Goal: Ask a question

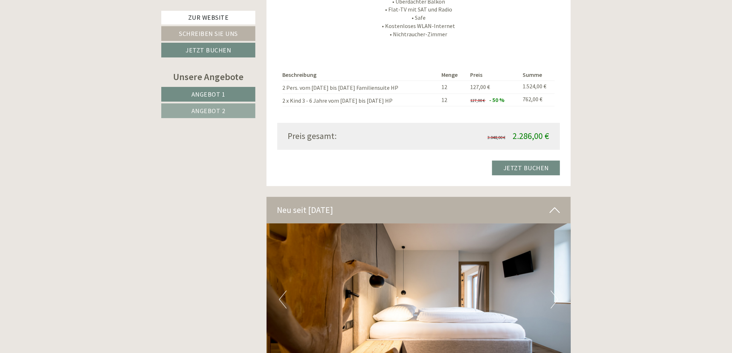
scroll to position [1329, 0]
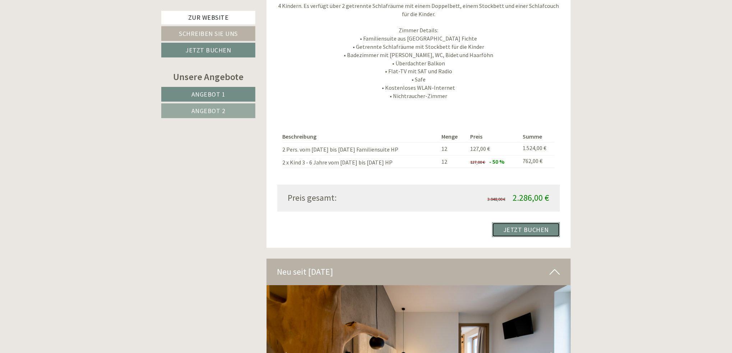
click at [525, 222] on link "Jetzt buchen" at bounding box center [526, 229] width 68 height 15
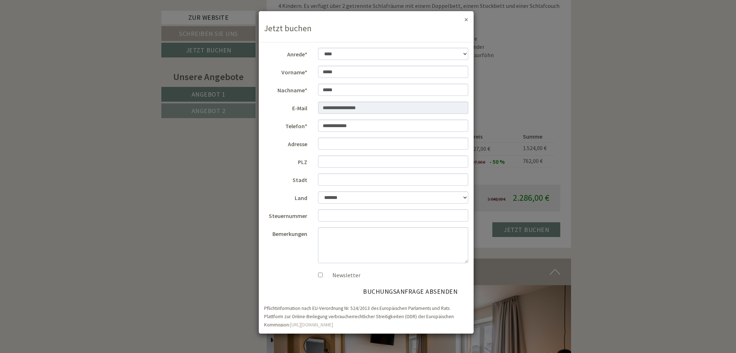
click at [466, 21] on button "×" at bounding box center [466, 20] width 4 height 8
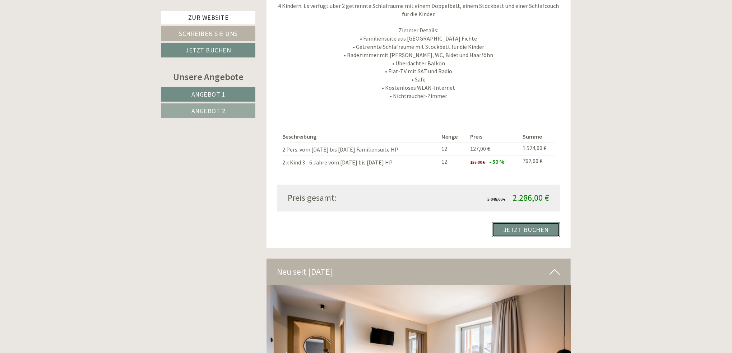
click at [549, 222] on link "Jetzt buchen" at bounding box center [526, 229] width 68 height 15
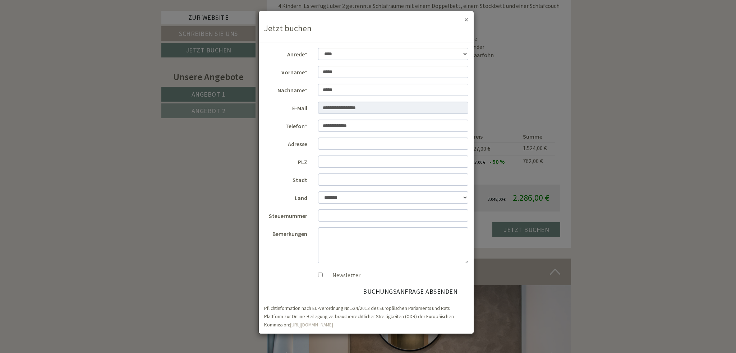
click at [467, 20] on button "×" at bounding box center [466, 20] width 4 height 8
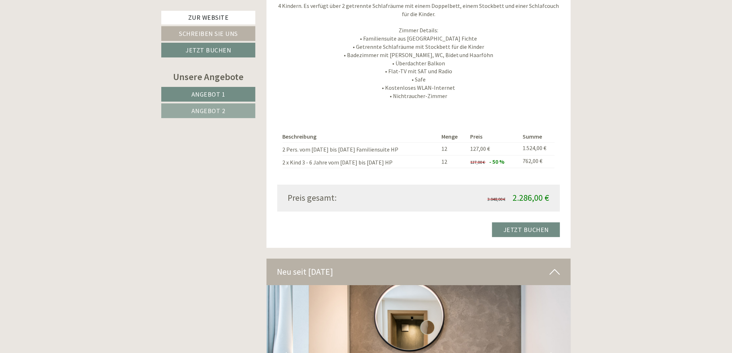
click at [373, 142] on td "2 Pers. vom [DATE] bis [DATE] Familiensuite HP" at bounding box center [361, 148] width 156 height 13
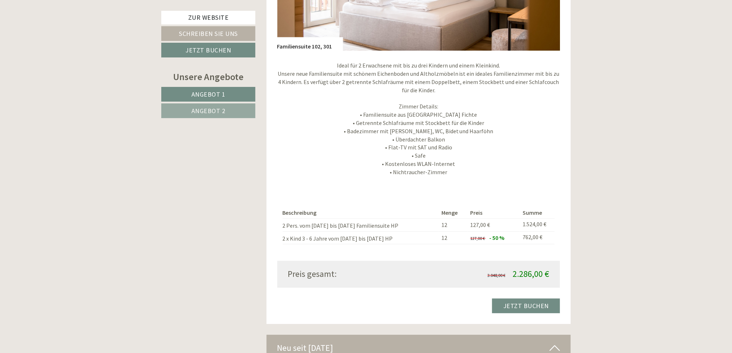
scroll to position [1257, 0]
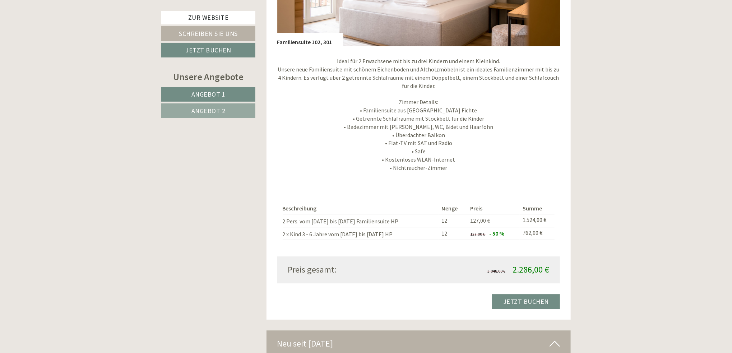
drag, startPoint x: 282, startPoint y: 196, endPoint x: 540, endPoint y: 231, distance: 260.7
click at [539, 231] on div "Beschreibung Menge Preis Summe 2 Pers. vom [DATE] bis [DATE] Familiensuite HP 1…" at bounding box center [418, 221] width 283 height 70
click at [546, 234] on div "Beschreibung Menge Preis Summe 2 Pers. vom [DATE] bis [DATE] Familiensuite HP 1…" at bounding box center [418, 221] width 283 height 70
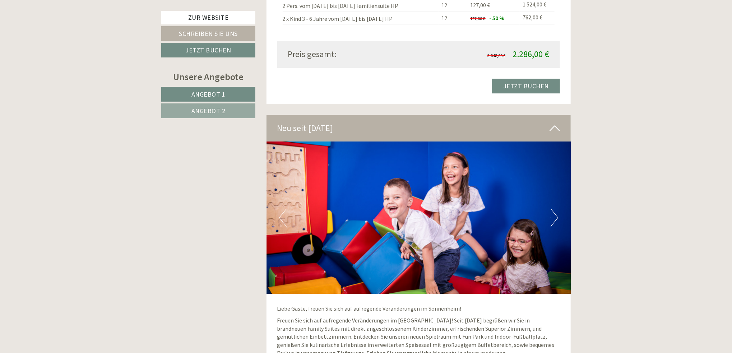
scroll to position [1365, 0]
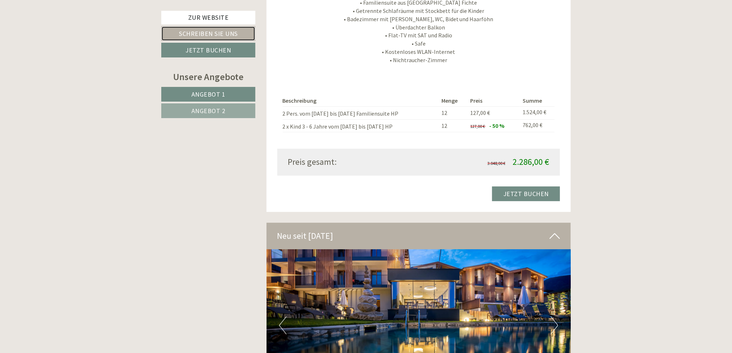
click at [198, 33] on link "Schreiben Sie uns" at bounding box center [208, 33] width 94 height 15
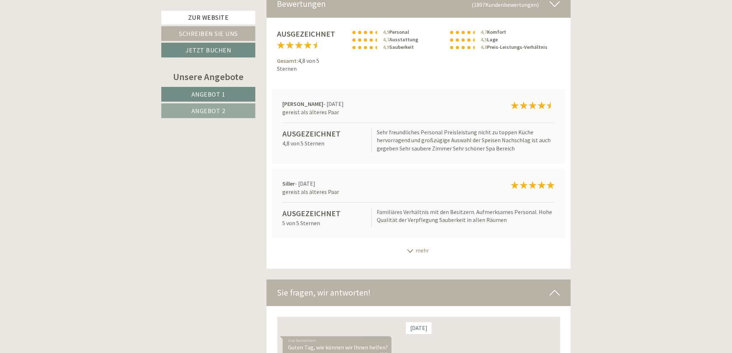
scroll to position [4927, 0]
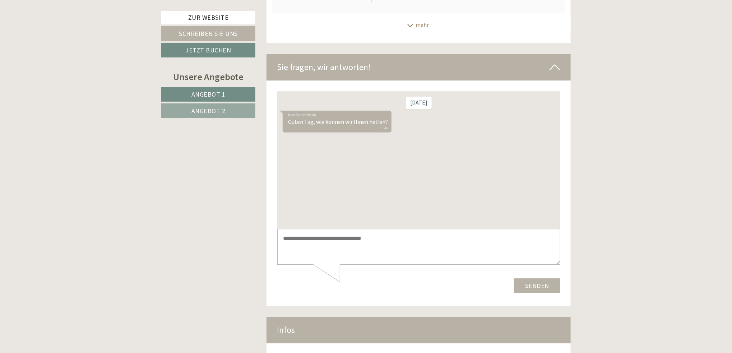
click at [341, 235] on textarea at bounding box center [418, 247] width 283 height 36
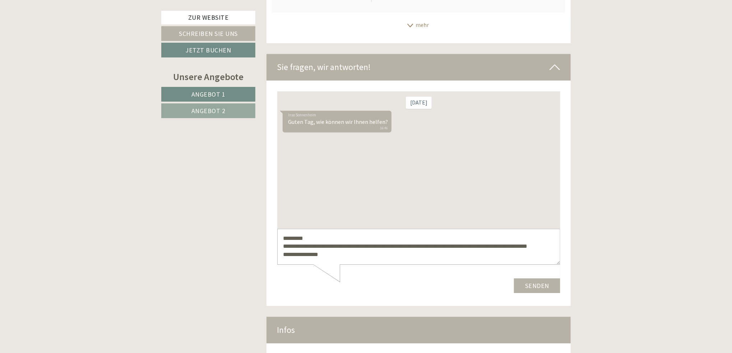
scroll to position [2, 0]
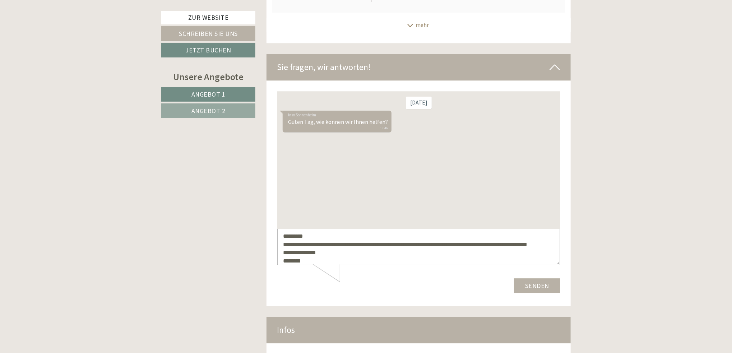
type textarea "**********"
click at [541, 283] on button "Senden" at bounding box center [537, 285] width 46 height 15
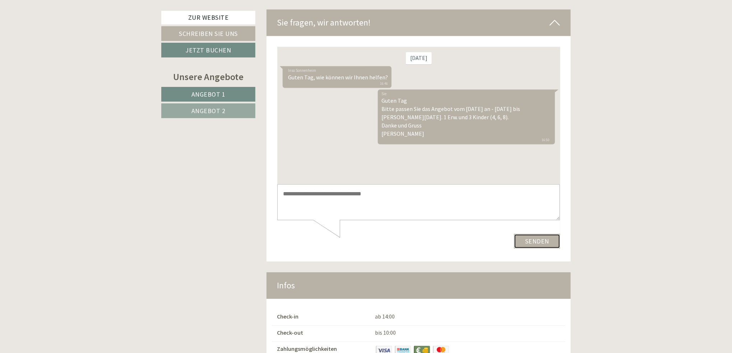
scroll to position [4927, 0]
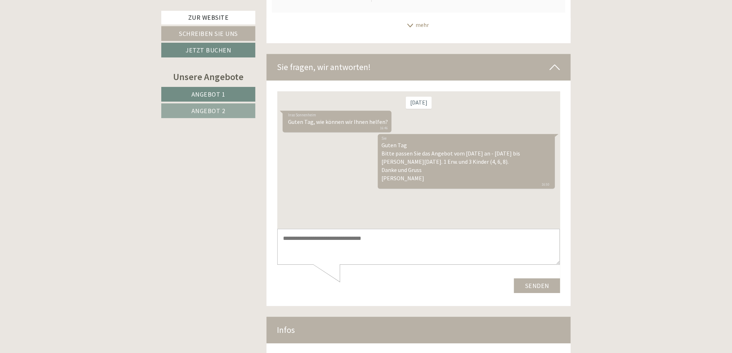
drag, startPoint x: 403, startPoint y: 179, endPoint x: 377, endPoint y: 145, distance: 42.5
click at [378, 145] on div "Sie Guten Tag Bitte passen Sie das Angebot vom [DATE] an - [DATE] bis [PERSON_N…" at bounding box center [466, 161] width 177 height 55
copy div "Guten Tag Bitte passen Sie das Angebot vom [DATE] an - [DATE] bis [PERSON_NAME]…"
